Goal: Contribute content: Contribute content

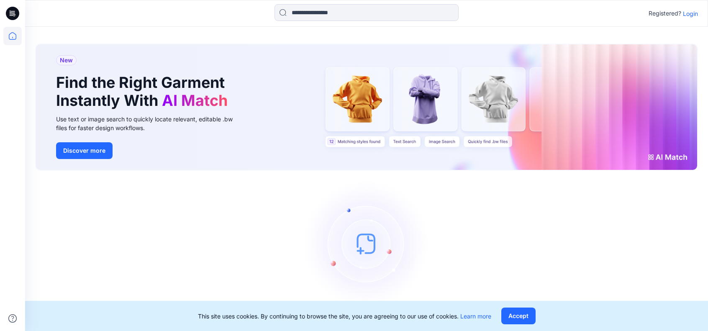
click at [491, 10] on p "Login" at bounding box center [690, 13] width 15 height 9
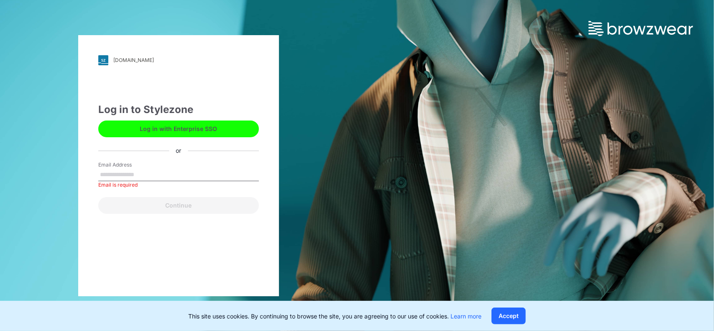
click at [174, 128] on button "Log in with Enterprise SSO" at bounding box center [178, 128] width 161 height 17
click at [120, 182] on div "Email Address Email is required" at bounding box center [178, 173] width 161 height 25
click at [122, 179] on input "Email Address" at bounding box center [178, 175] width 161 height 13
type input "**********"
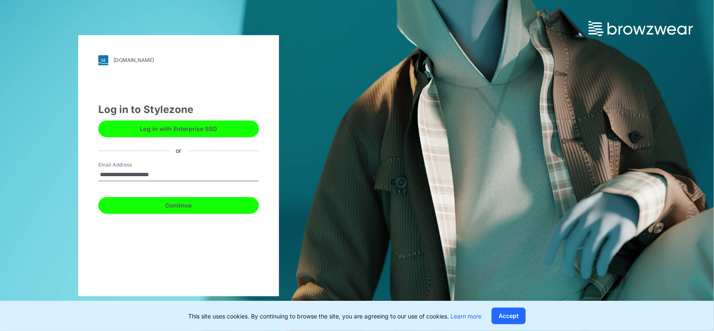
click at [167, 208] on button "Continue" at bounding box center [178, 205] width 161 height 17
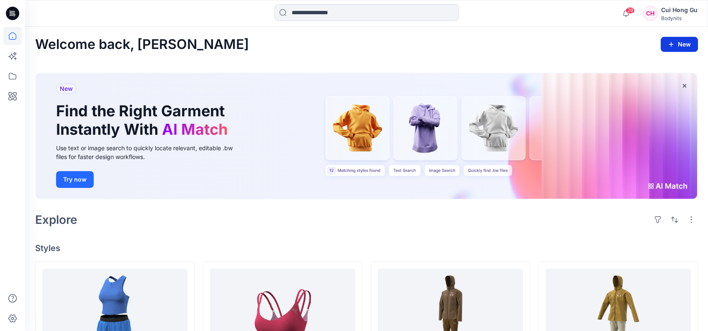
click at [672, 43] on icon "button" at bounding box center [671, 44] width 7 height 7
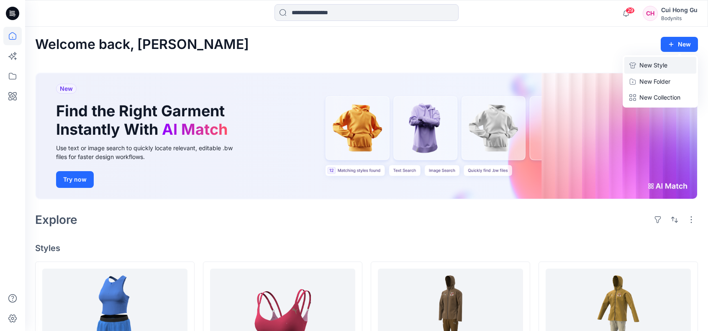
click at [666, 64] on p "New Style" at bounding box center [653, 65] width 28 height 10
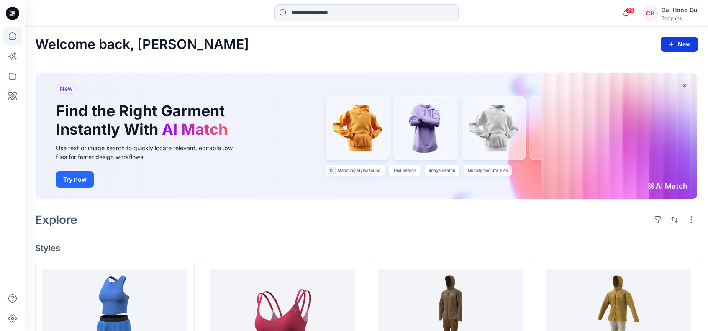
click at [686, 46] on button "New" at bounding box center [679, 44] width 37 height 15
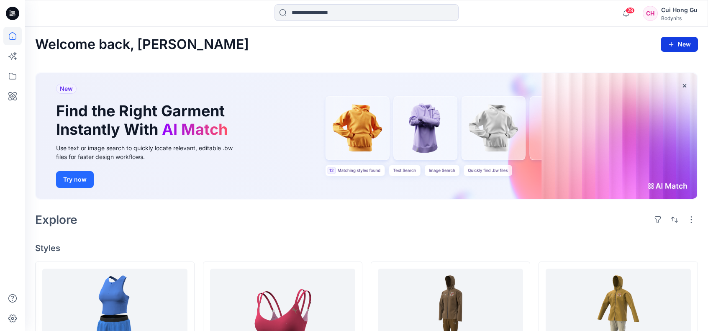
click at [673, 40] on button "New" at bounding box center [679, 44] width 37 height 15
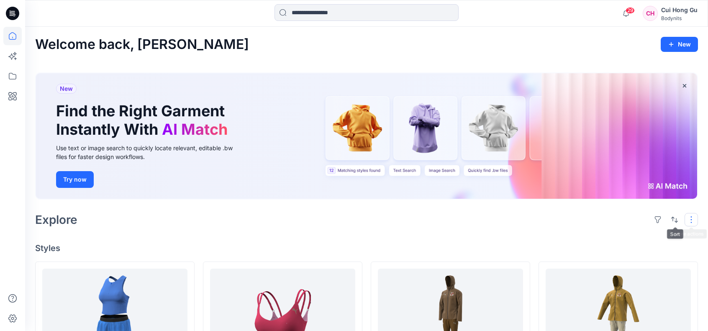
click at [692, 223] on button "button" at bounding box center [690, 219] width 13 height 13
click at [556, 247] on h4 "Styles" at bounding box center [366, 248] width 663 height 10
drag, startPoint x: 507, startPoint y: 247, endPoint x: 428, endPoint y: 247, distance: 79.5
click at [428, 247] on h4 "Styles" at bounding box center [366, 248] width 663 height 10
click at [11, 12] on icon at bounding box center [11, 12] width 2 height 0
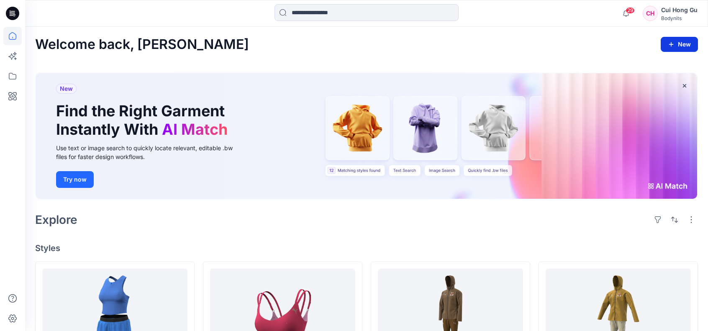
click at [674, 43] on icon "button" at bounding box center [671, 44] width 7 height 7
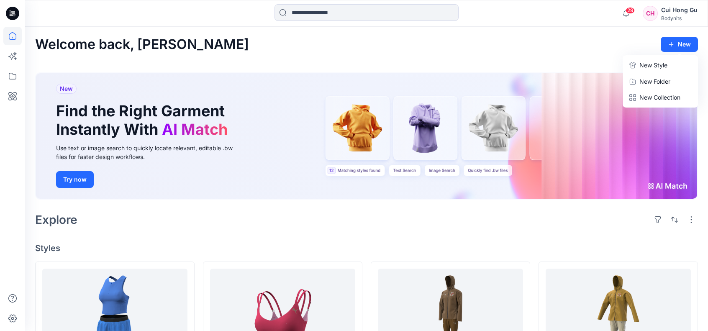
click at [652, 62] on p "New Style" at bounding box center [653, 65] width 28 height 10
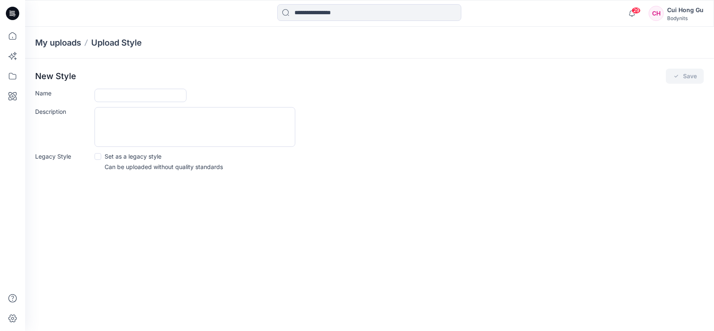
click at [110, 103] on form "Name Description Legacy Style Set as a legacy style Can be uploaded without qua…" at bounding box center [369, 130] width 669 height 82
click at [124, 98] on input "Name" at bounding box center [141, 95] width 92 height 13
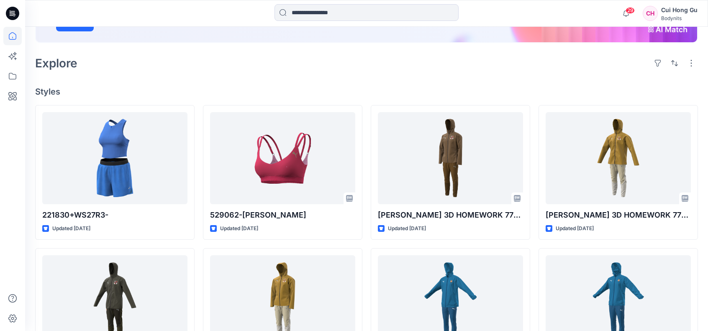
scroll to position [151, 0]
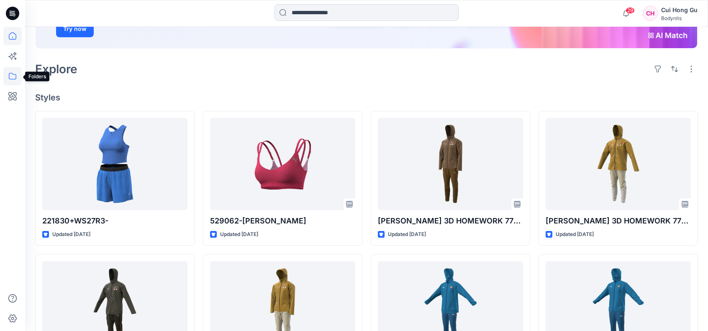
click at [12, 74] on icon at bounding box center [13, 76] width 8 height 7
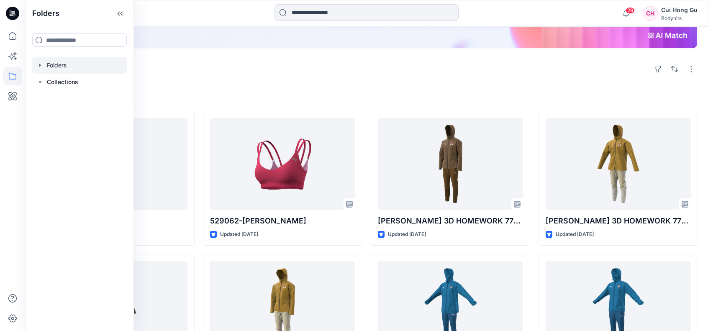
click at [41, 64] on icon "button" at bounding box center [40, 65] width 7 height 7
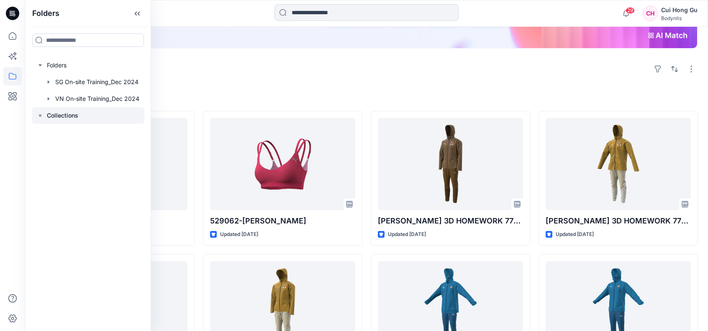
click at [37, 115] on icon at bounding box center [40, 115] width 7 height 7
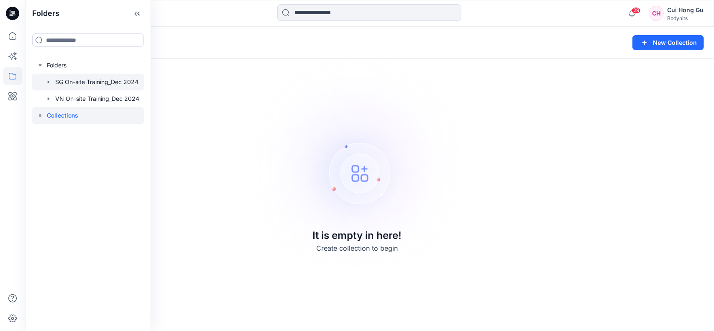
click at [66, 78] on div at bounding box center [88, 82] width 113 height 17
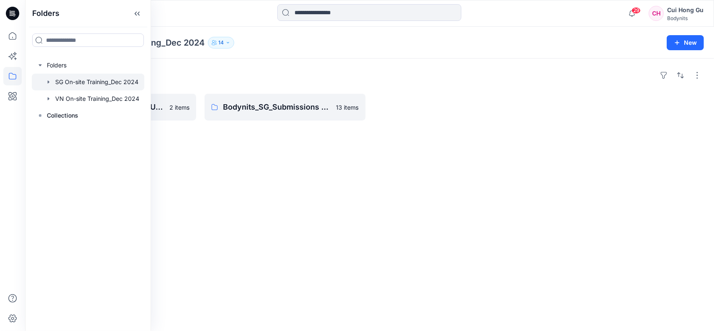
click at [290, 56] on div "Folders SG On-site Training_Dec 2024 14 New" at bounding box center [369, 43] width 689 height 32
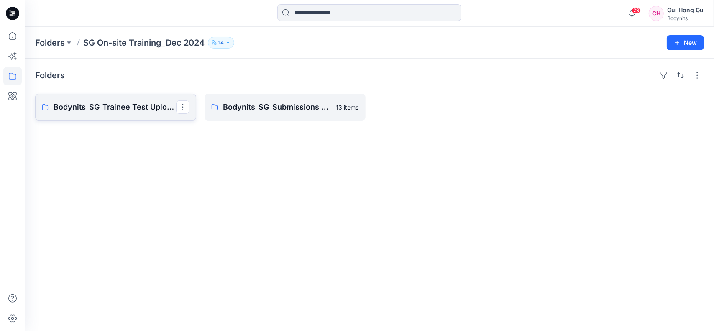
click at [136, 115] on link "Bodynits_SG_Trainee Test Uploads" at bounding box center [115, 107] width 161 height 27
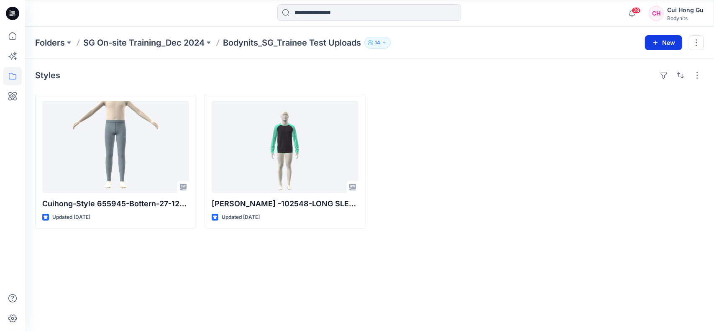
click at [670, 44] on button "New" at bounding box center [663, 42] width 37 height 15
click at [643, 62] on p "New Style" at bounding box center [638, 63] width 28 height 10
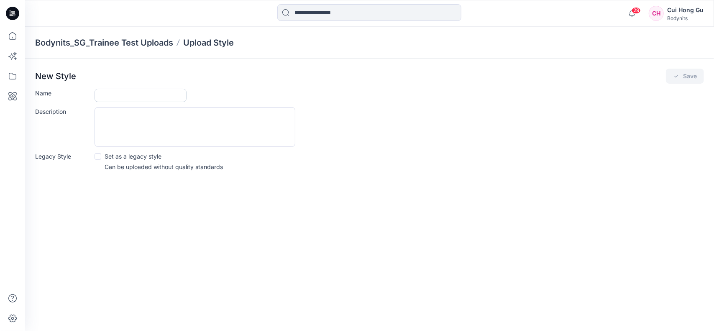
click at [148, 96] on input "Name" at bounding box center [141, 95] width 92 height 13
type input "****"
click at [154, 127] on textarea "Description" at bounding box center [195, 127] width 201 height 40
click at [628, 14] on icon "button" at bounding box center [632, 13] width 16 height 17
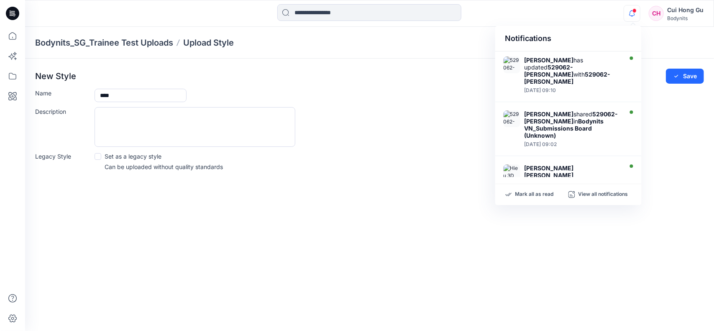
click at [632, 14] on icon "button" at bounding box center [632, 13] width 16 height 17
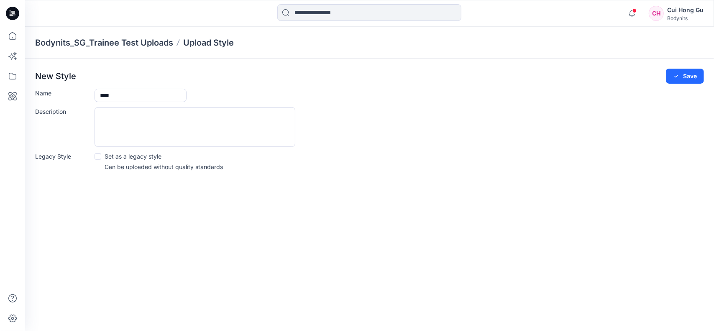
click at [11, 10] on icon at bounding box center [12, 13] width 13 height 13
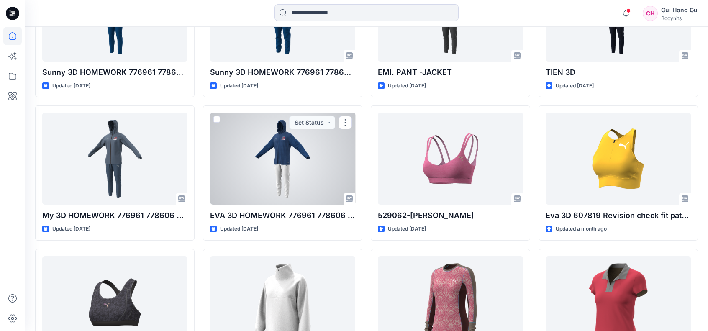
scroll to position [879, 0]
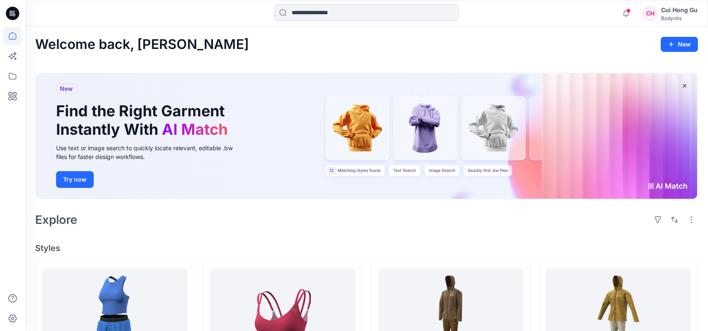
click at [656, 14] on div "CH" at bounding box center [650, 13] width 15 height 15
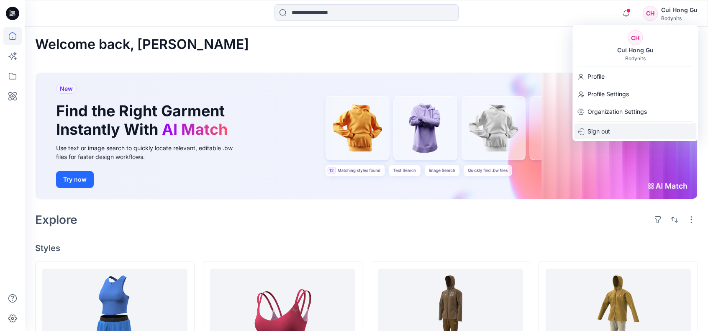
click at [620, 127] on div "Sign out" at bounding box center [635, 131] width 122 height 16
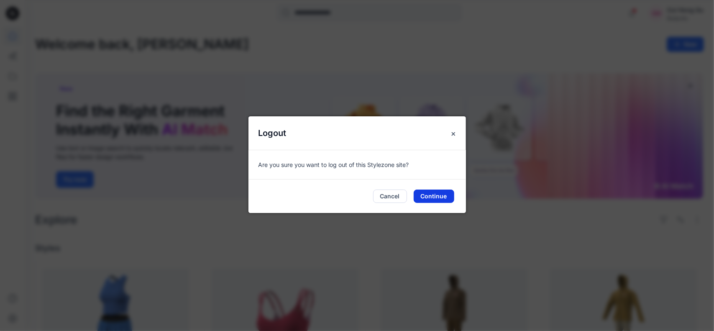
click at [425, 197] on button "Continue" at bounding box center [434, 196] width 41 height 13
